Goal: Find specific page/section: Find specific page/section

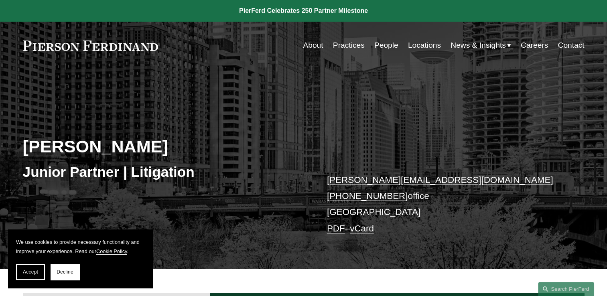
click at [375, 41] on link "People" at bounding box center [386, 45] width 24 height 15
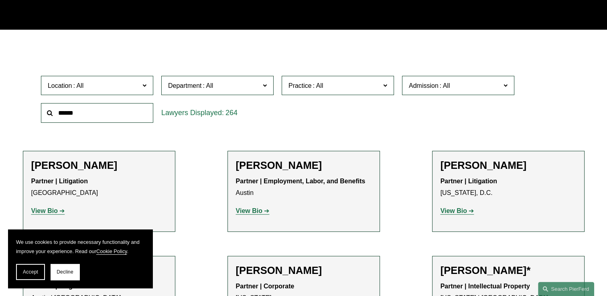
scroll to position [9256, 0]
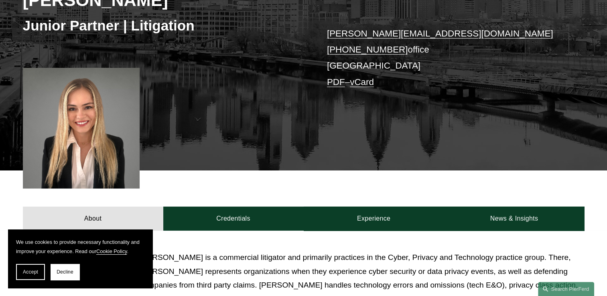
scroll to position [160, 0]
